Goal: Task Accomplishment & Management: Use online tool/utility

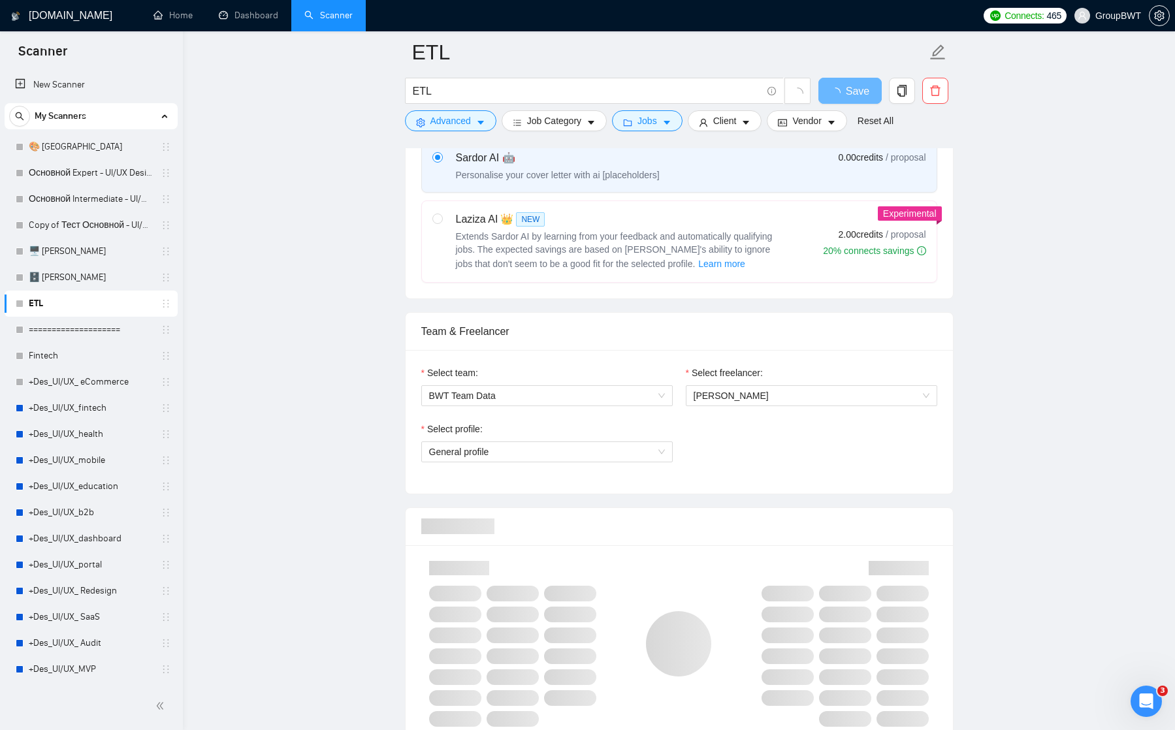
scroll to position [521, 0]
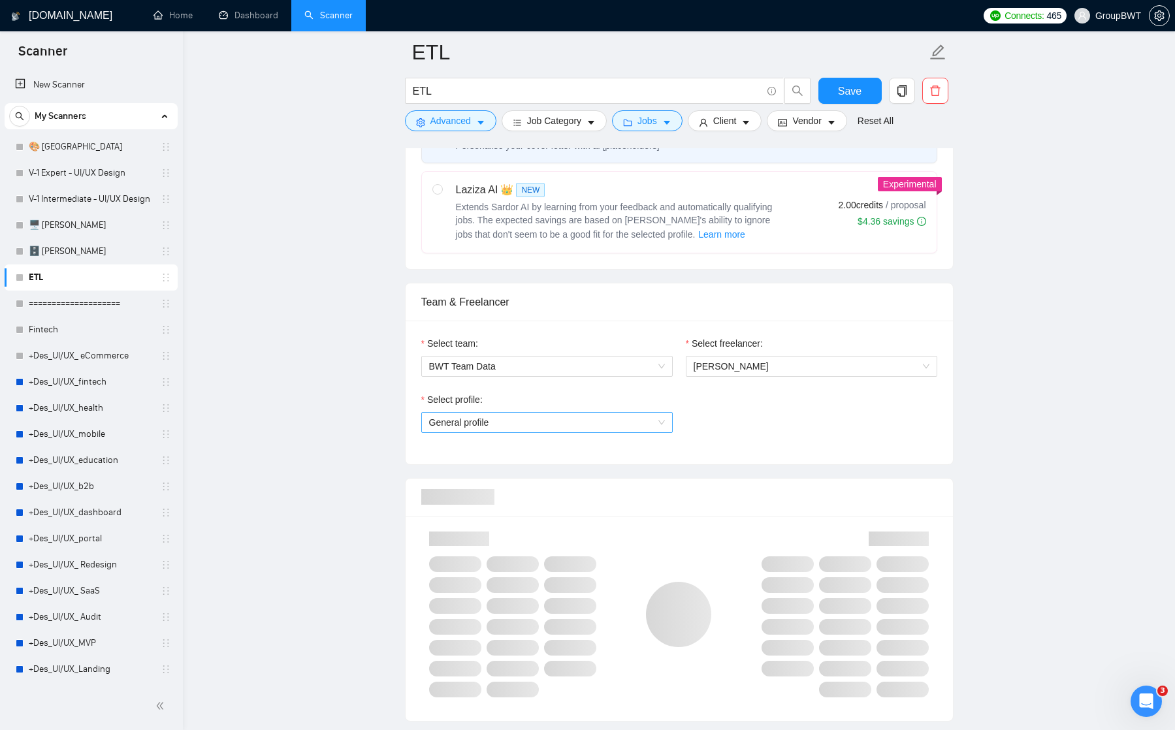
click at [650, 421] on span "General profile" at bounding box center [547, 423] width 236 height 20
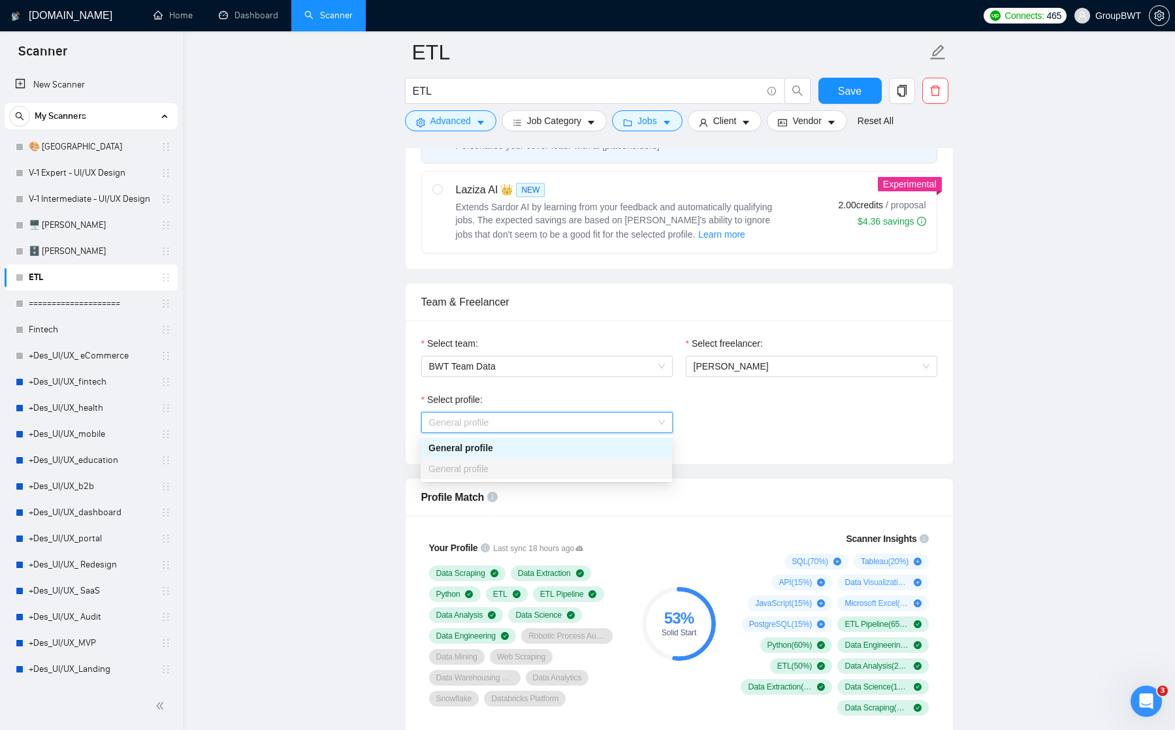
click at [694, 417] on div "Select profile: General profile" at bounding box center [679, 420] width 529 height 56
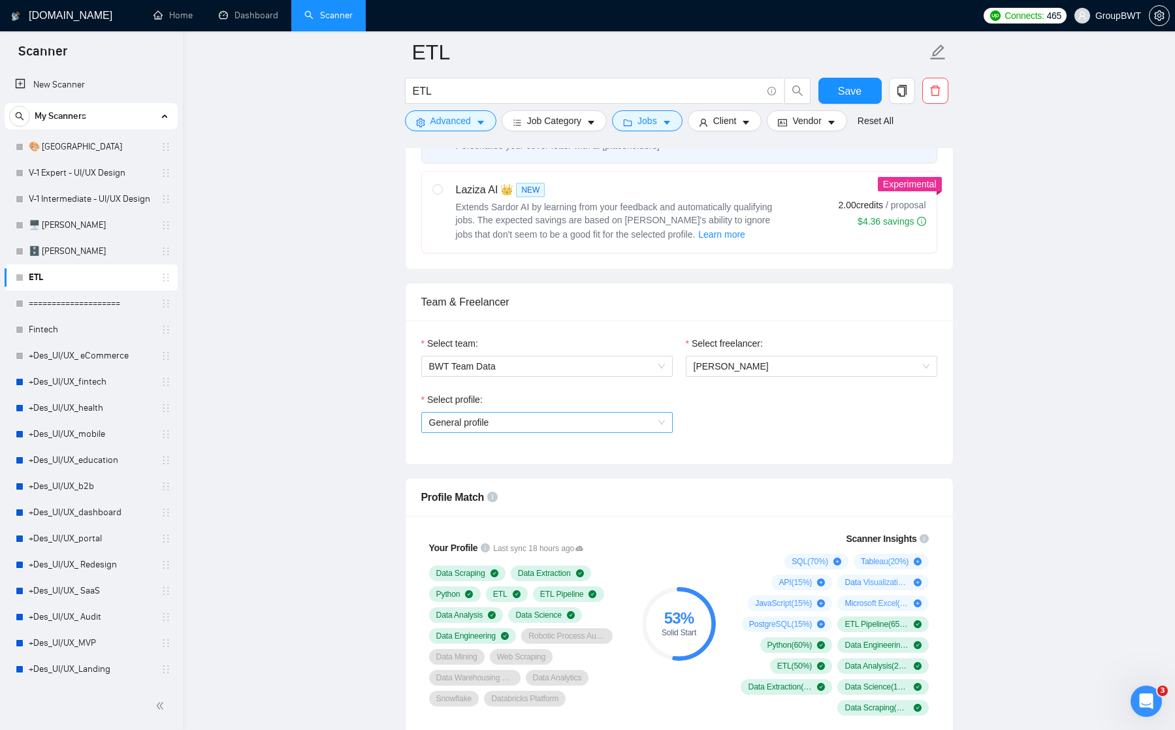
click at [664, 421] on span "General profile" at bounding box center [547, 423] width 236 height 20
click at [710, 402] on div "Select profile: General profile" at bounding box center [679, 420] width 529 height 56
click at [74, 169] on link "V-1 Expert - UI/UX Design" at bounding box center [91, 173] width 124 height 26
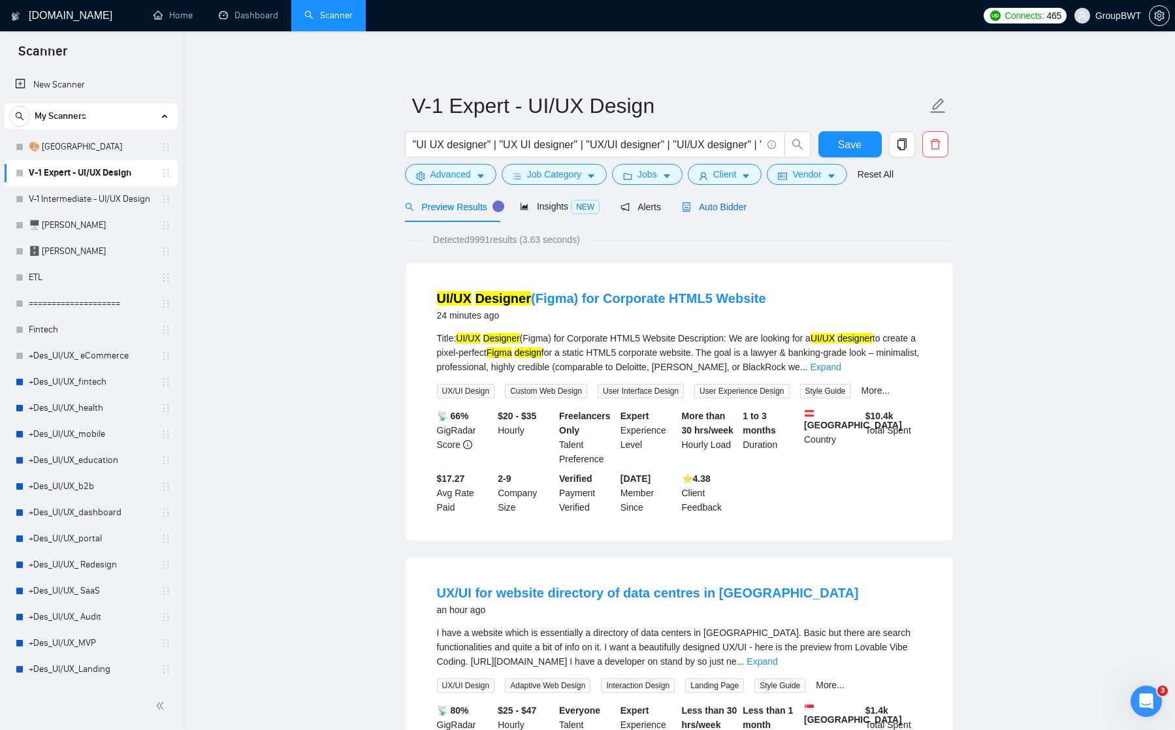
click at [738, 207] on span "Auto Bidder" at bounding box center [714, 207] width 65 height 10
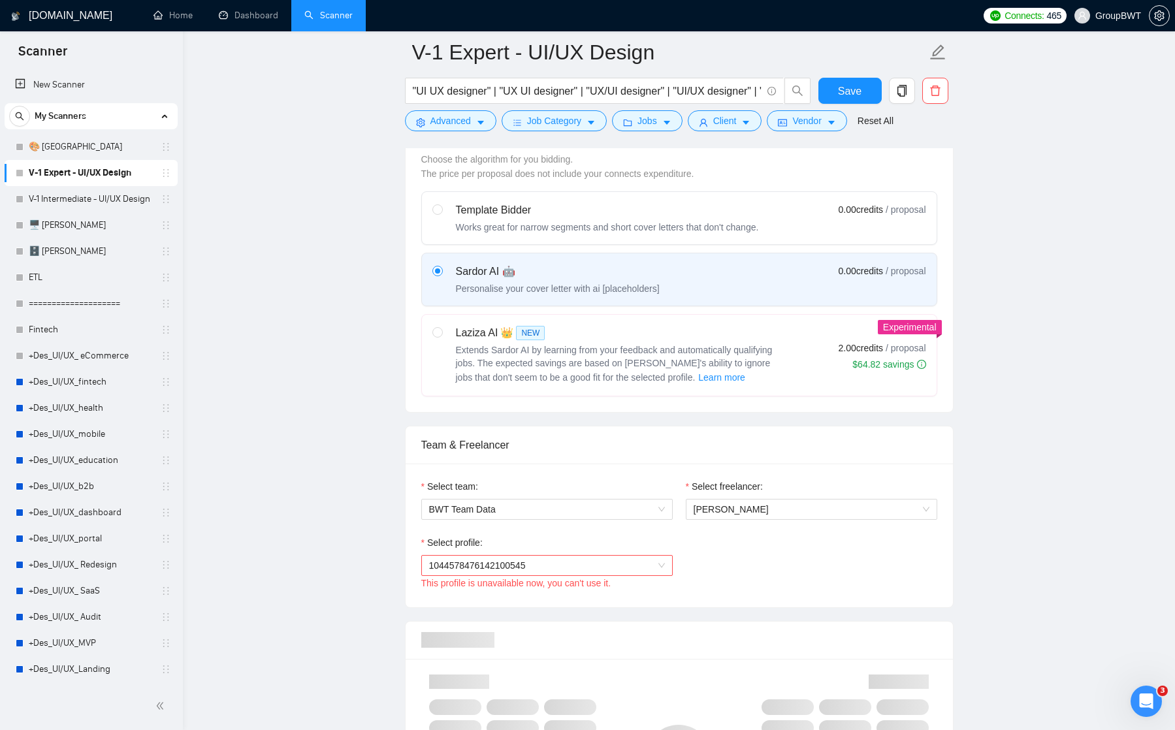
scroll to position [482, 0]
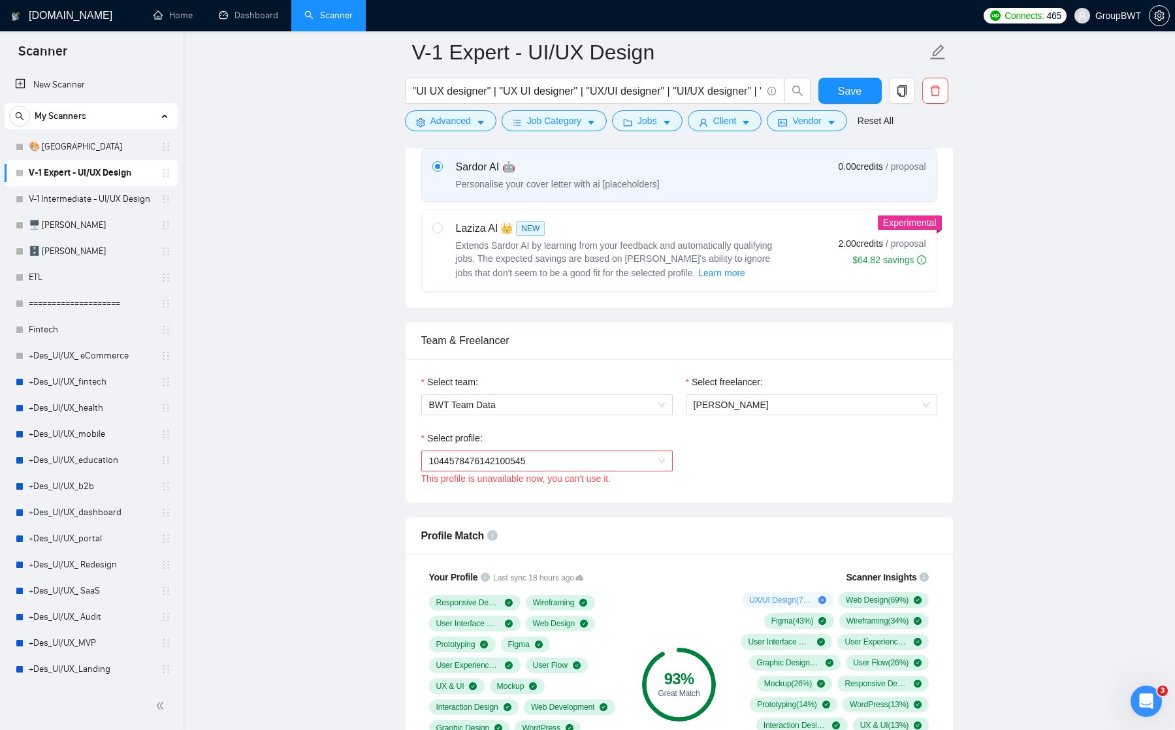
click at [628, 463] on span "1044578476142100545" at bounding box center [547, 461] width 236 height 20
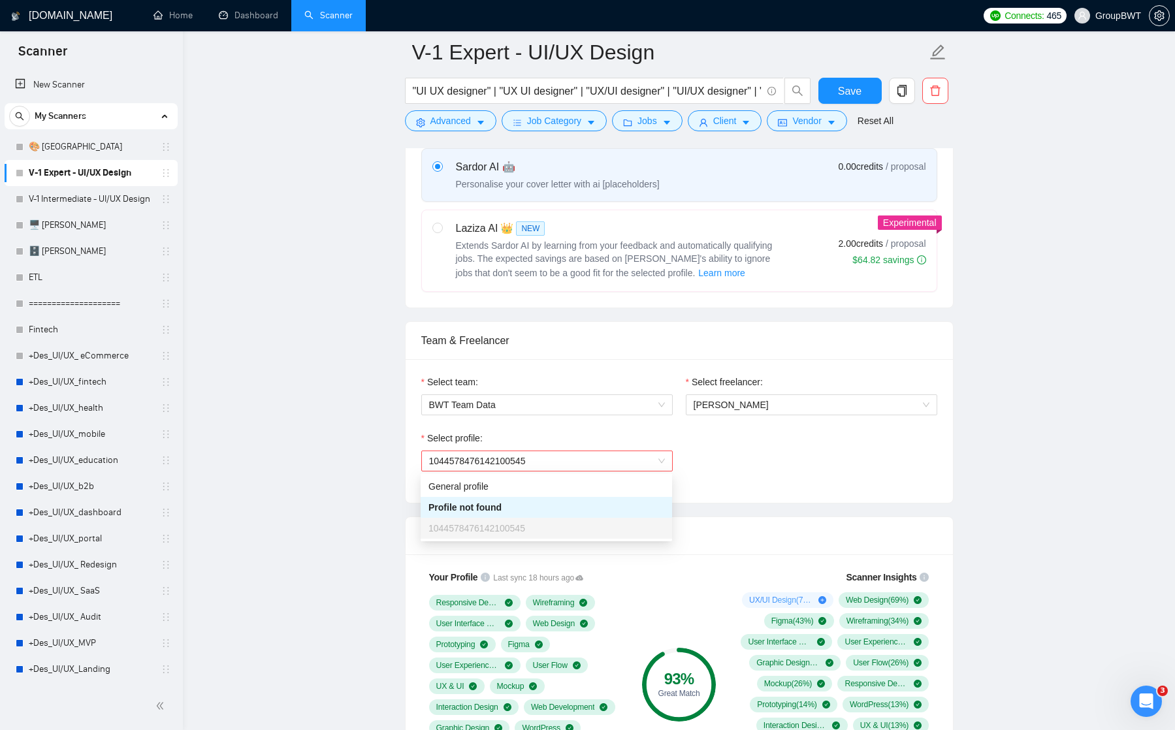
click at [703, 442] on div "Select profile: 1044578476142100545 This profile is unavailable now, you can't …" at bounding box center [679, 459] width 529 height 56
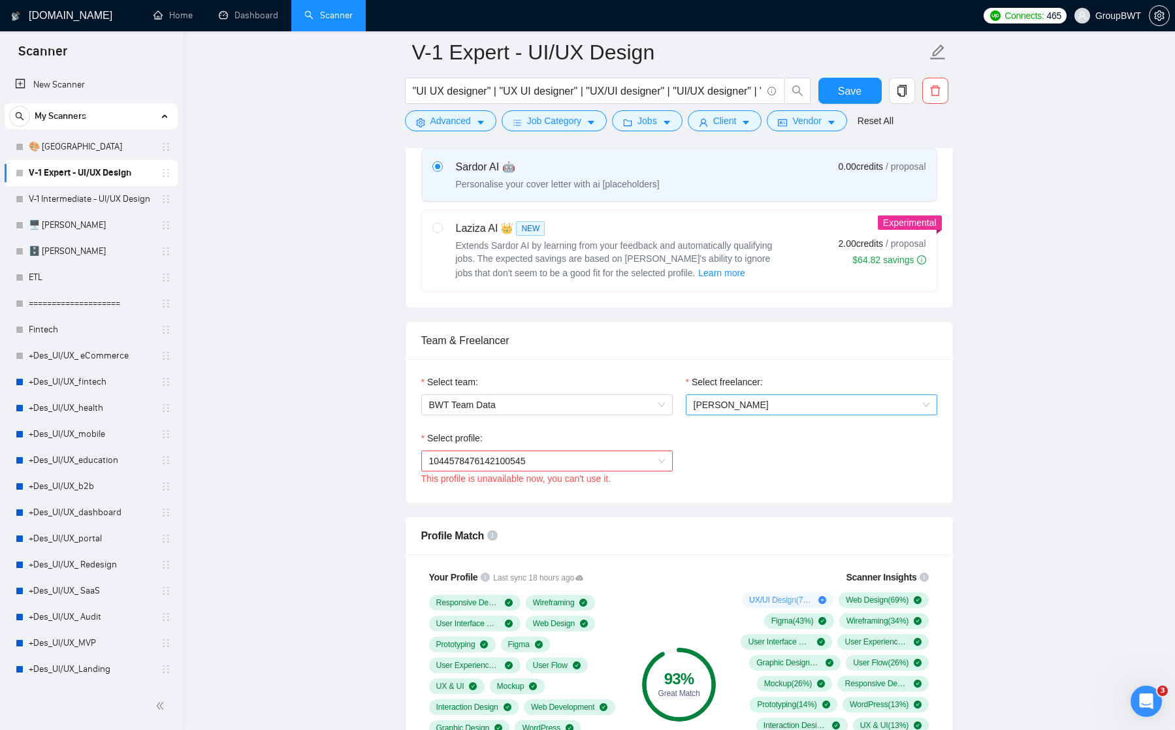
click at [720, 404] on span "[PERSON_NAME]" at bounding box center [731, 405] width 75 height 10
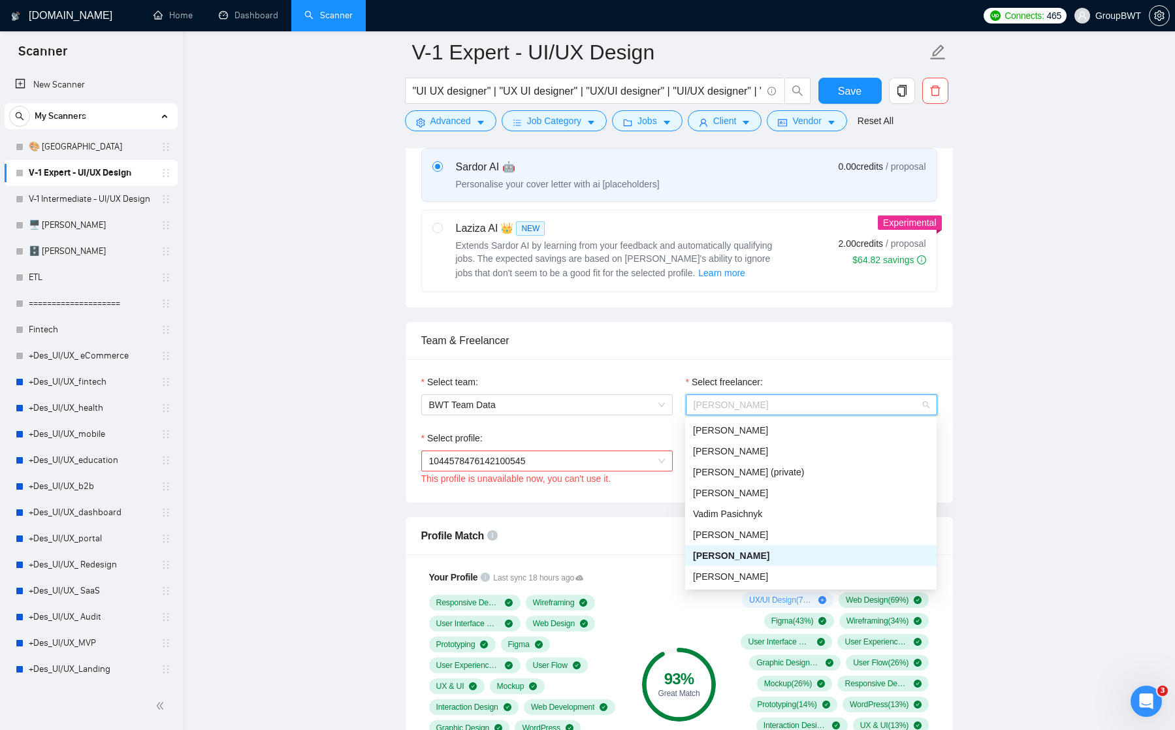
click at [711, 548] on div "[PERSON_NAME]" at bounding box center [810, 555] width 251 height 21
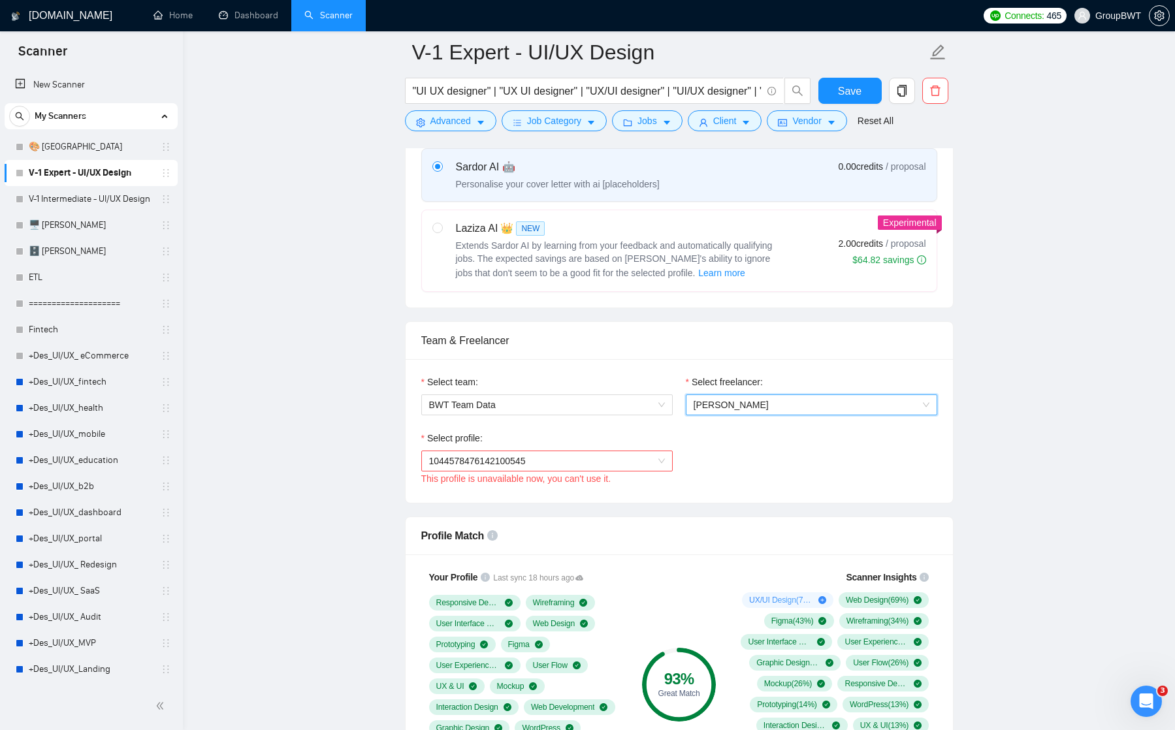
click at [639, 462] on span "1044578476142100545" at bounding box center [547, 461] width 236 height 20
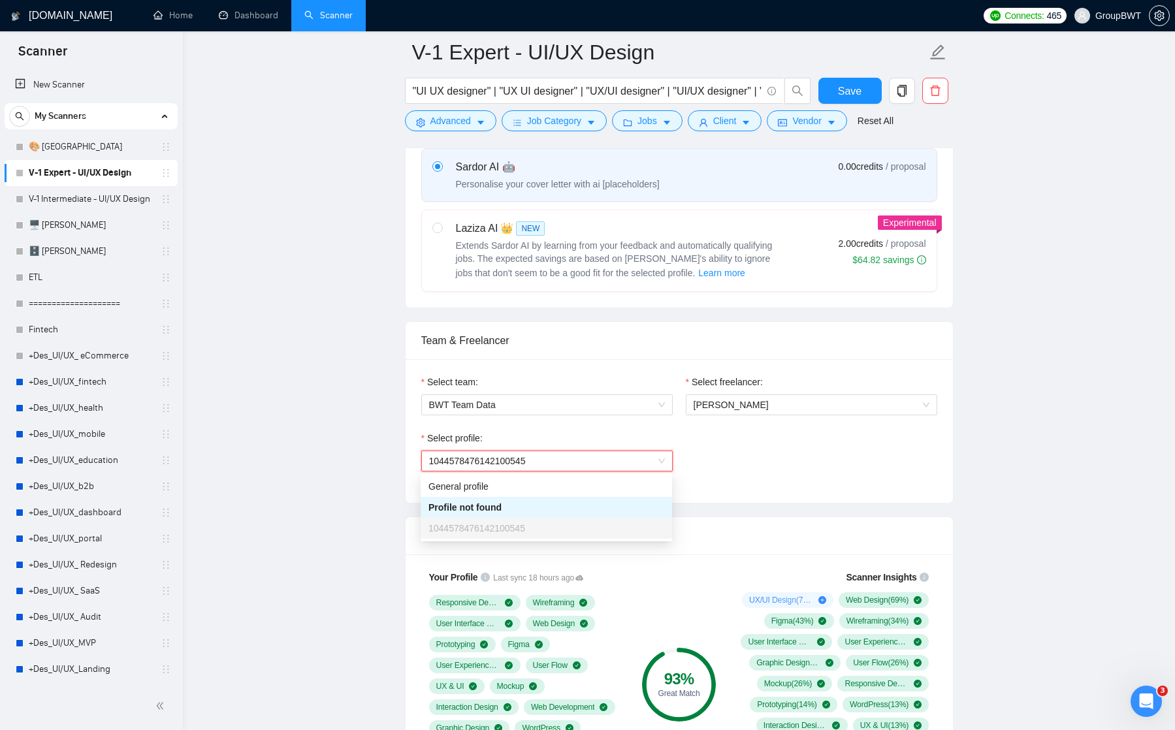
click at [712, 449] on div "Select profile: 1044578476142100545 1044578476142100545 This profile is unavail…" at bounding box center [679, 459] width 529 height 56
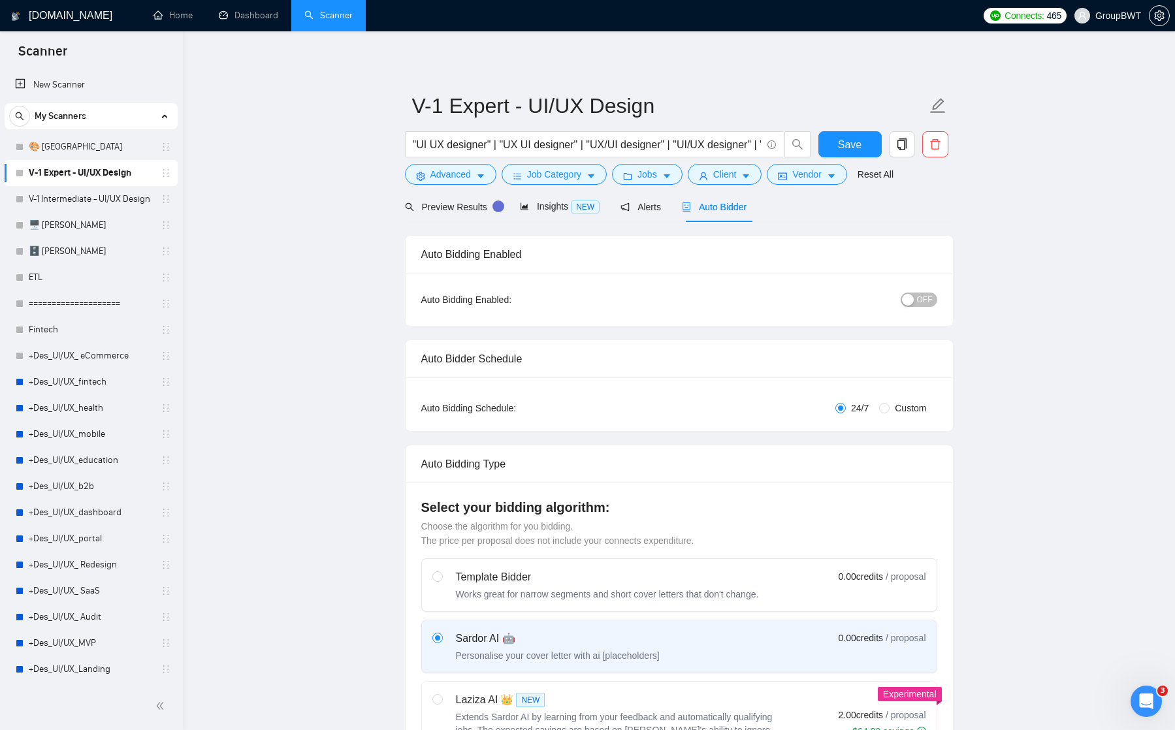
scroll to position [0, 0]
